Goal: Check status: Check status

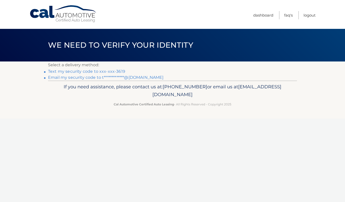
click at [217, 80] on li "**********" at bounding box center [172, 78] width 249 height 6
click at [112, 72] on link "Text my security code to xxx-xxx-3619" at bounding box center [86, 71] width 77 height 5
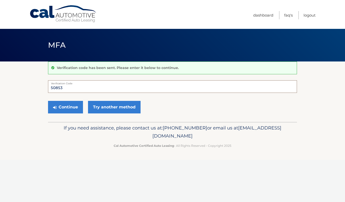
type input "508536"
click at [65, 107] on button "Continue" at bounding box center [65, 107] width 35 height 13
click at [68, 108] on button "Continue" at bounding box center [65, 107] width 35 height 13
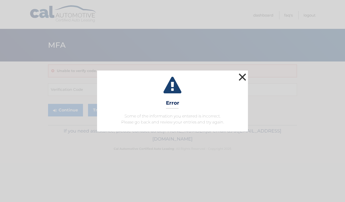
click at [243, 75] on button "×" at bounding box center [242, 77] width 10 height 10
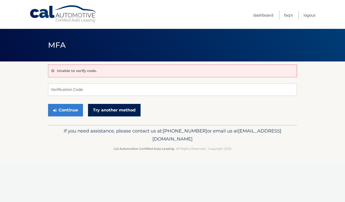
click at [119, 113] on link "Try another method" at bounding box center [114, 110] width 52 height 13
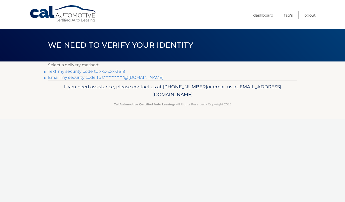
click at [96, 72] on link "Text my security code to xxx-xxx-3619" at bounding box center [86, 71] width 77 height 5
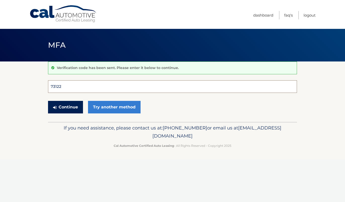
type input "731225"
click at [65, 107] on button "Continue" at bounding box center [65, 107] width 35 height 13
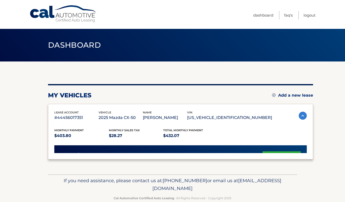
click at [156, 100] on div "my vehicles Add a new lease lease account #44456017351 vehicle 2025 Mazda CX-50…" at bounding box center [180, 121] width 265 height 75
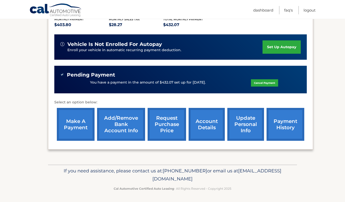
scroll to position [110, 0]
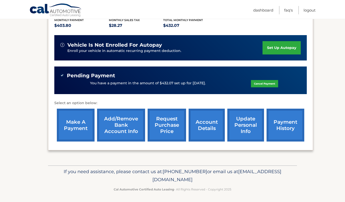
click at [284, 125] on link "payment history" at bounding box center [285, 125] width 38 height 33
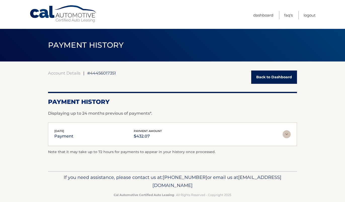
click at [287, 135] on img at bounding box center [286, 134] width 8 height 8
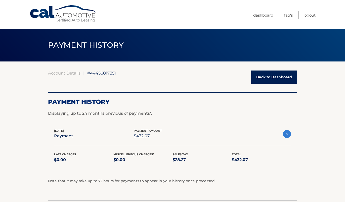
click at [287, 135] on img at bounding box center [286, 134] width 8 height 8
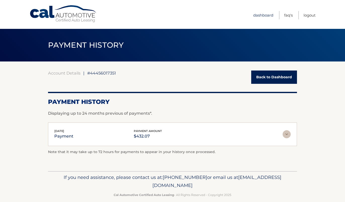
click at [265, 16] on link "Dashboard" at bounding box center [263, 15] width 20 height 8
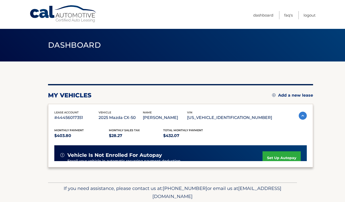
click at [262, 15] on link "Dashboard" at bounding box center [263, 15] width 20 height 8
